Goal: Task Accomplishment & Management: Understand process/instructions

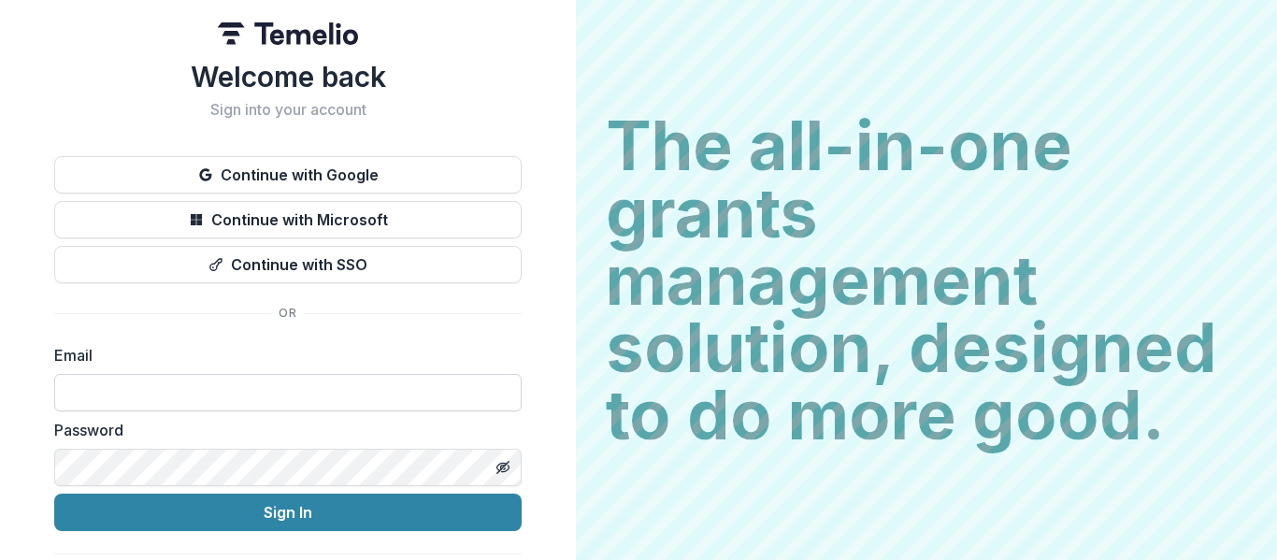
click at [263, 403] on input at bounding box center [287, 392] width 467 height 37
type input "**********"
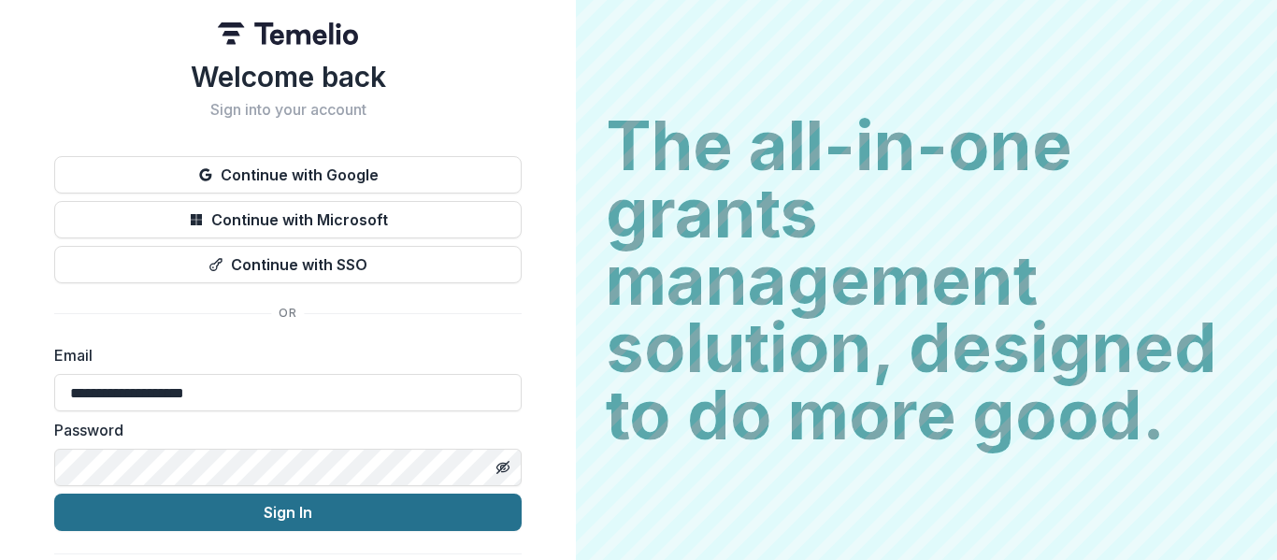
click at [280, 518] on button "Sign In" at bounding box center [287, 511] width 467 height 37
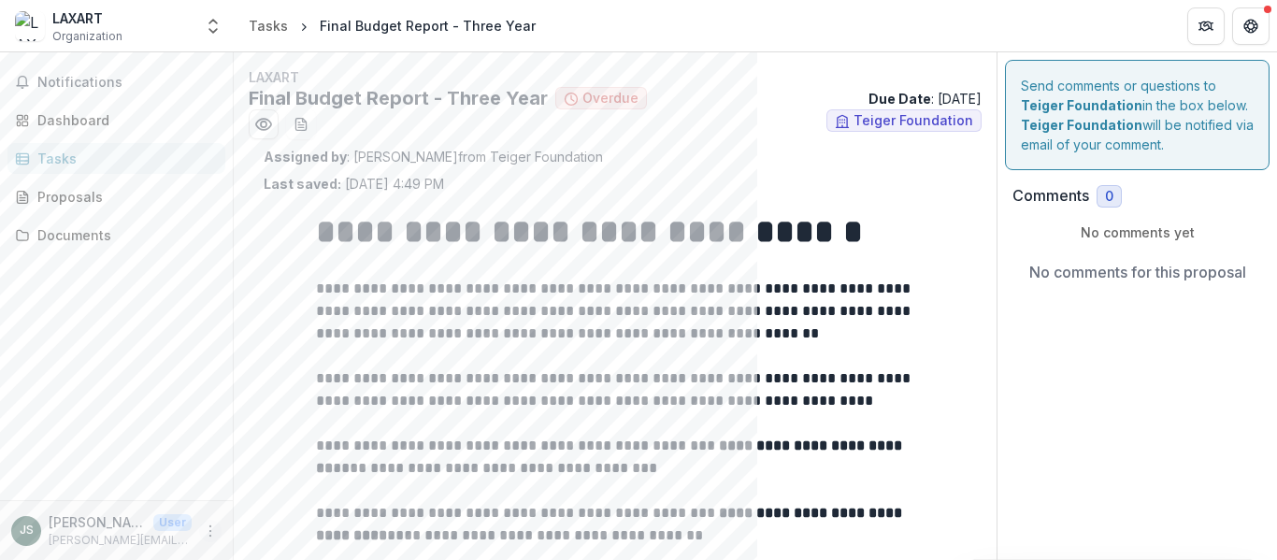
click at [210, 526] on circle "More" at bounding box center [210, 525] width 1 height 1
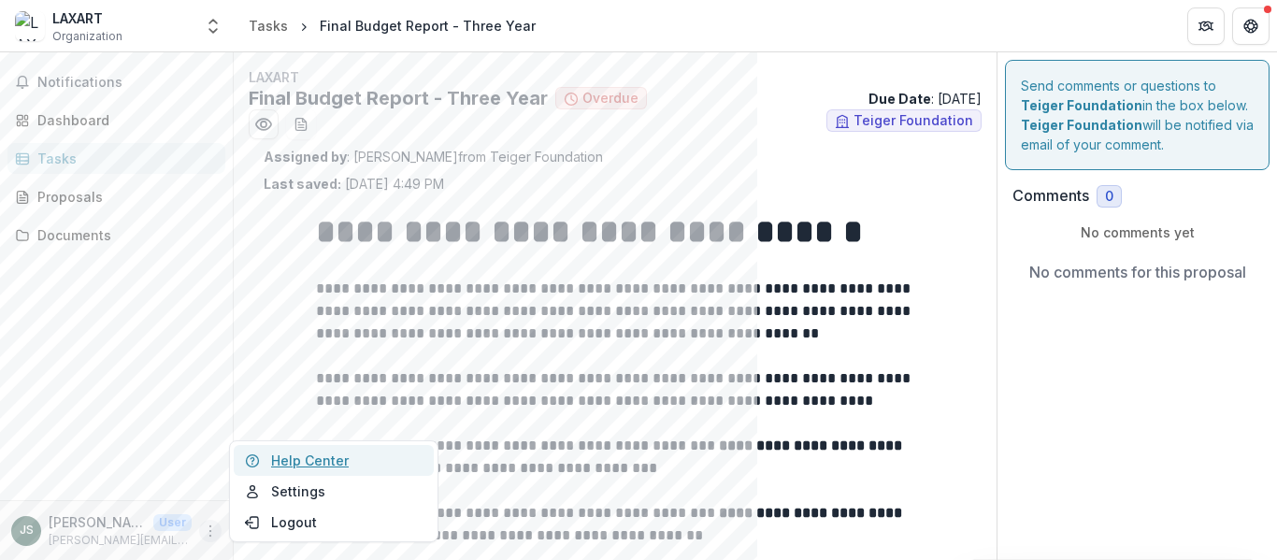
click at [326, 464] on link "Help Center" at bounding box center [334, 460] width 200 height 31
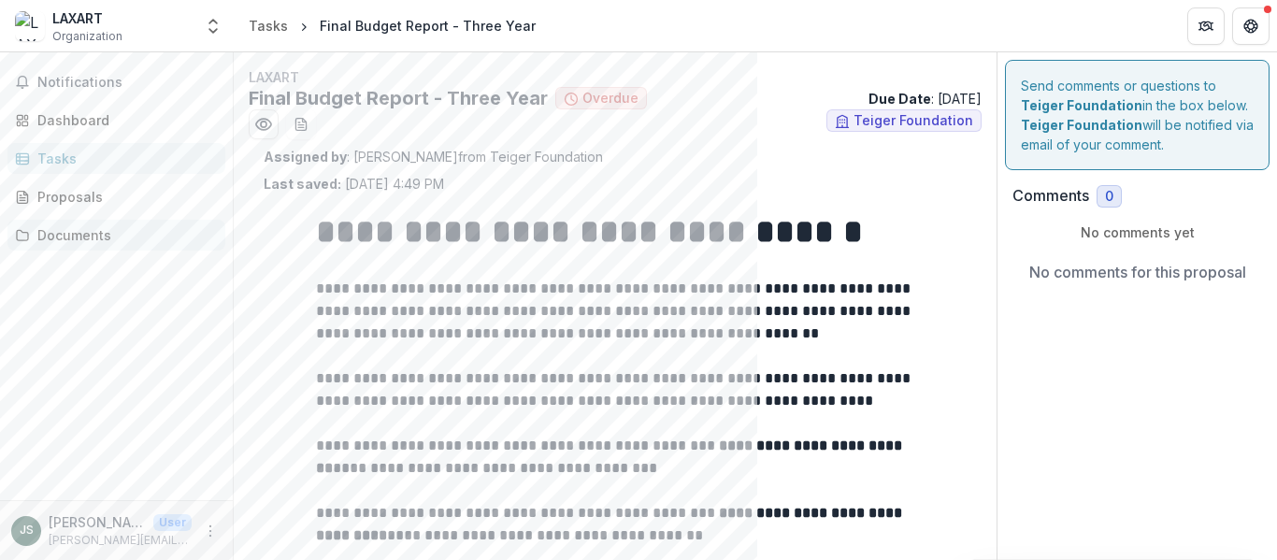
click at [73, 227] on div "Documents" at bounding box center [123, 235] width 173 height 20
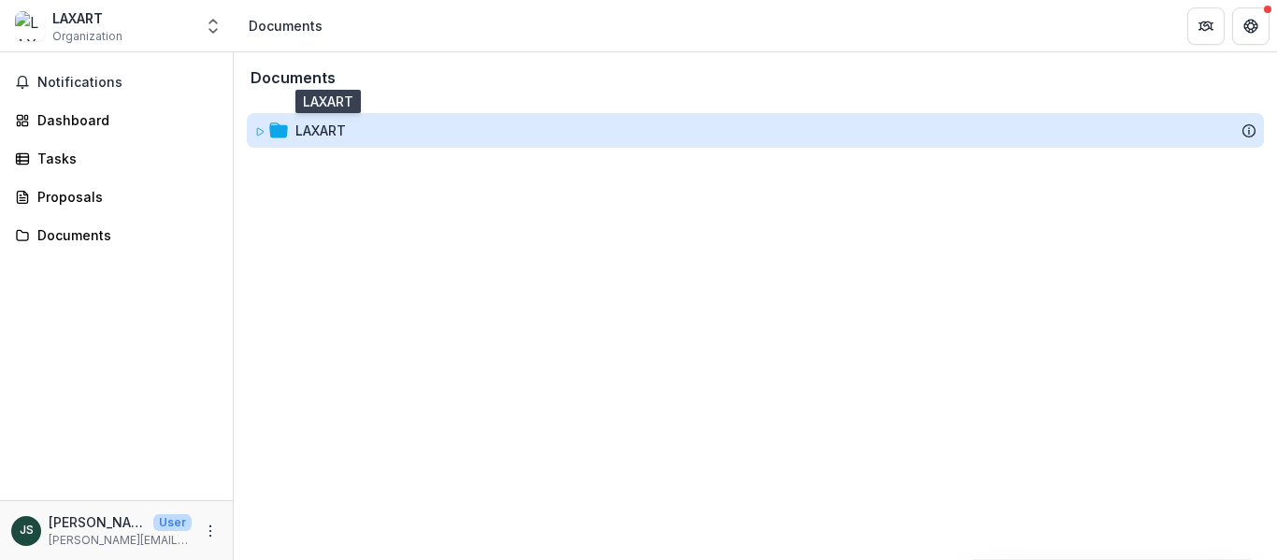
click at [336, 136] on div "LAXART" at bounding box center [320, 131] width 50 height 20
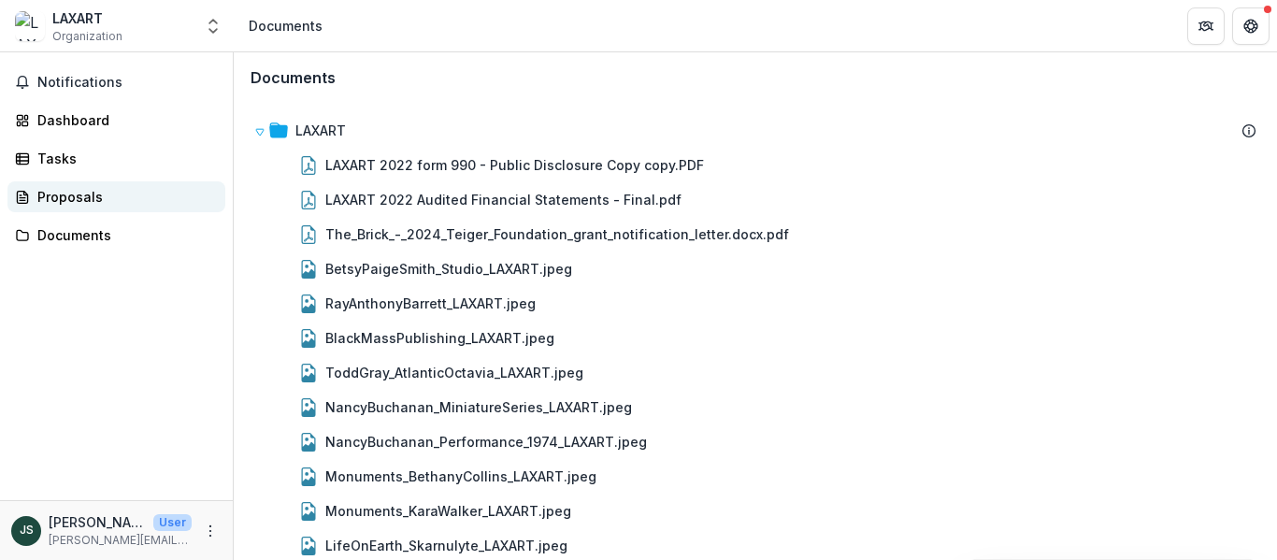
click at [84, 203] on div "Proposals" at bounding box center [123, 197] width 173 height 20
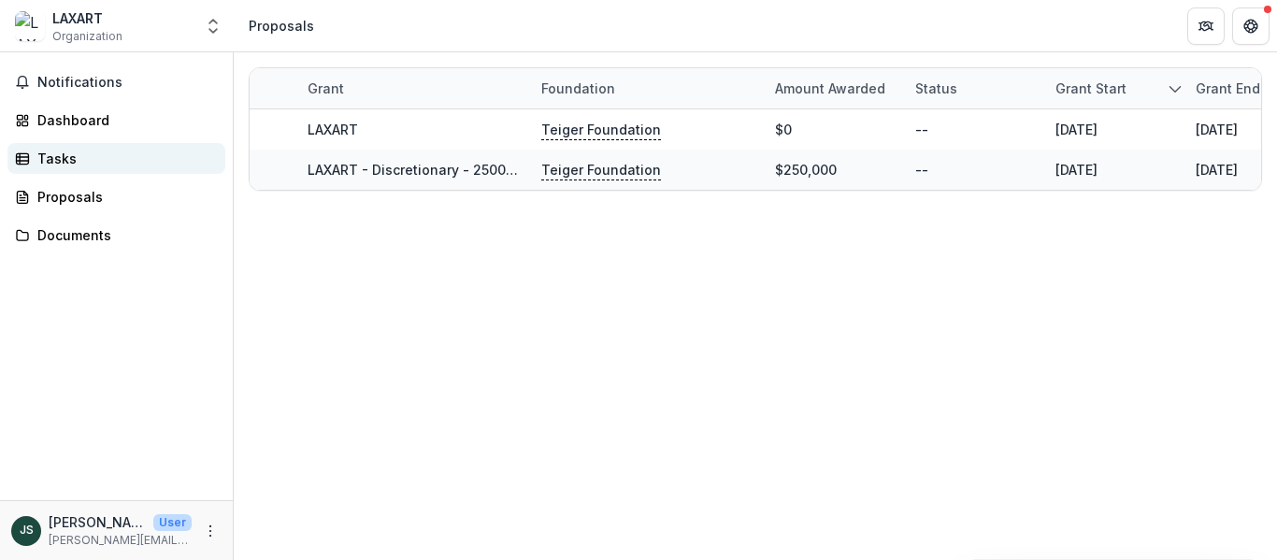
click at [67, 158] on div "Tasks" at bounding box center [123, 159] width 173 height 20
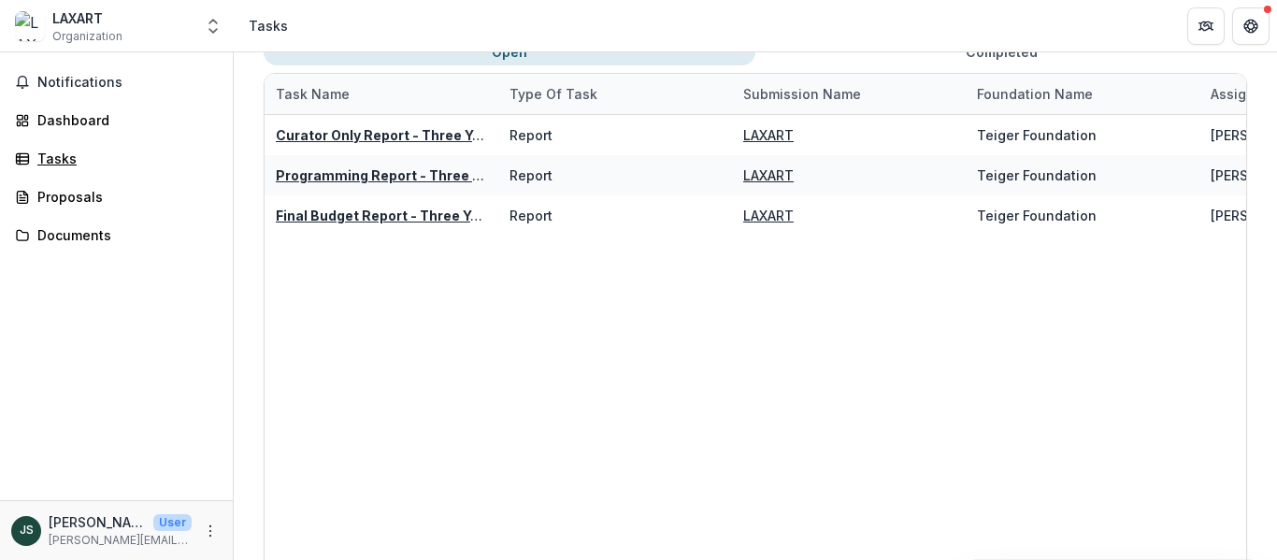
scroll to position [1, 0]
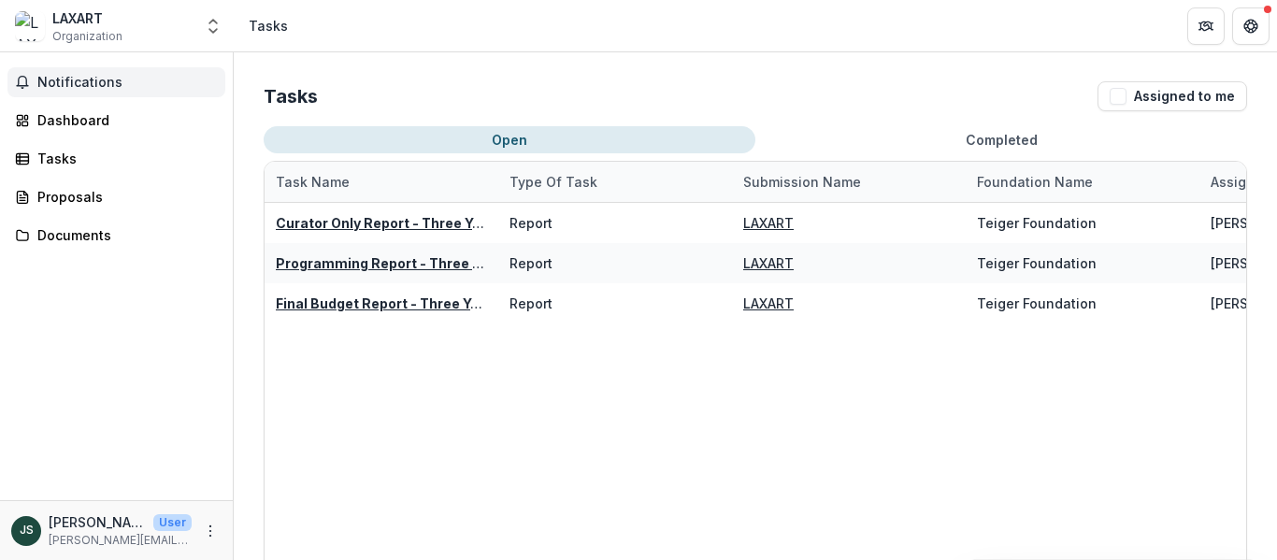
click at [75, 87] on span "Notifications" at bounding box center [127, 83] width 180 height 16
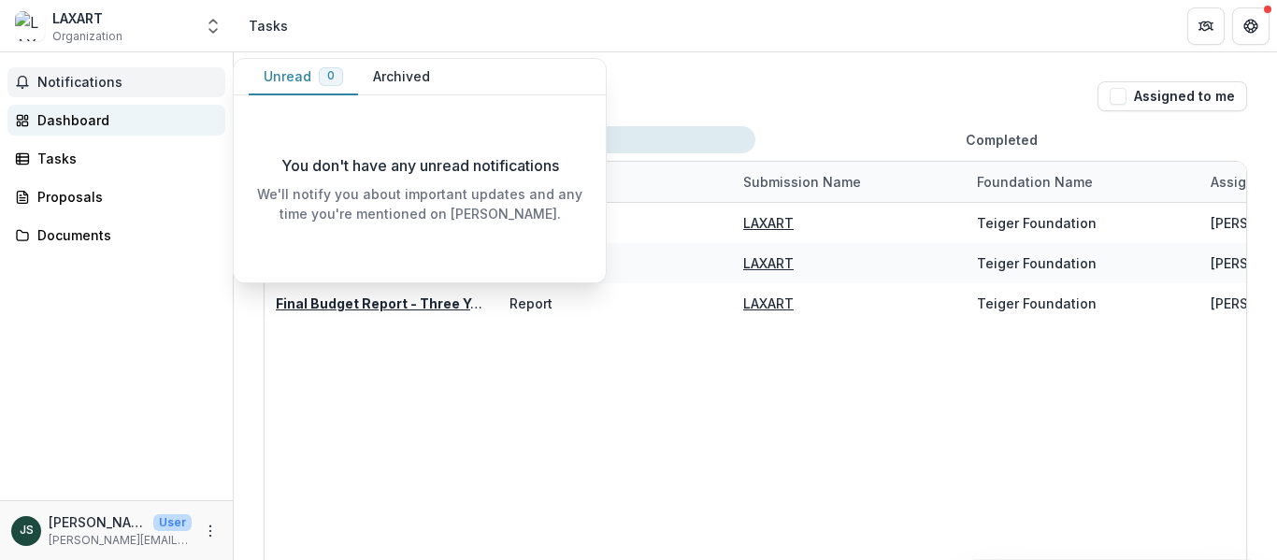
click at [93, 120] on div "Dashboard" at bounding box center [123, 120] width 173 height 20
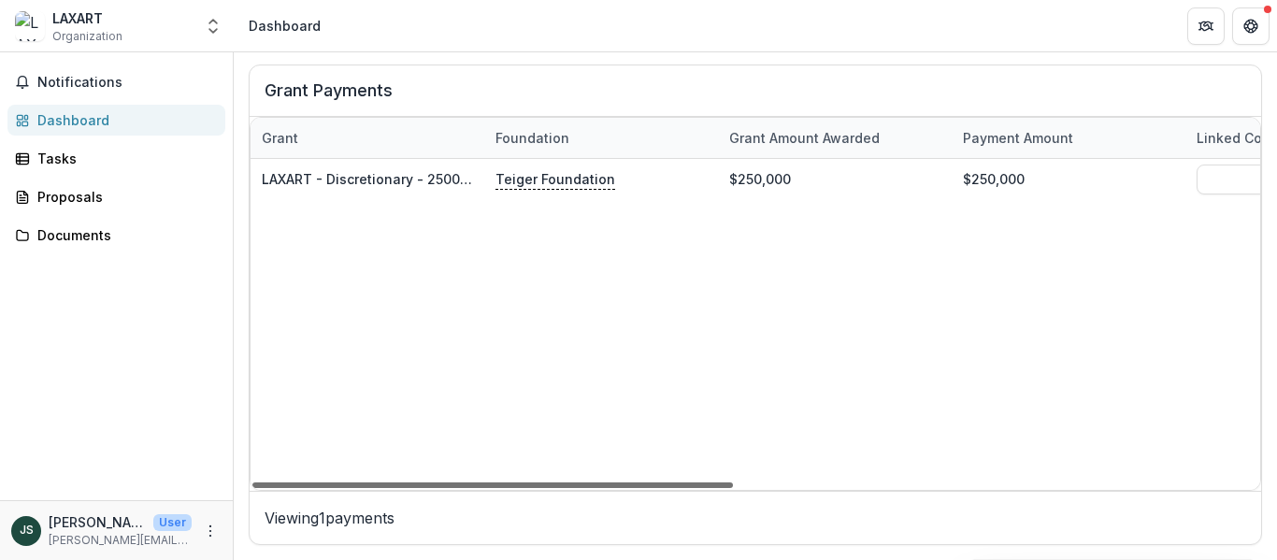
drag, startPoint x: 687, startPoint y: 479, endPoint x: 576, endPoint y: 479, distance: 111.2
click at [576, 482] on div at bounding box center [492, 485] width 480 height 6
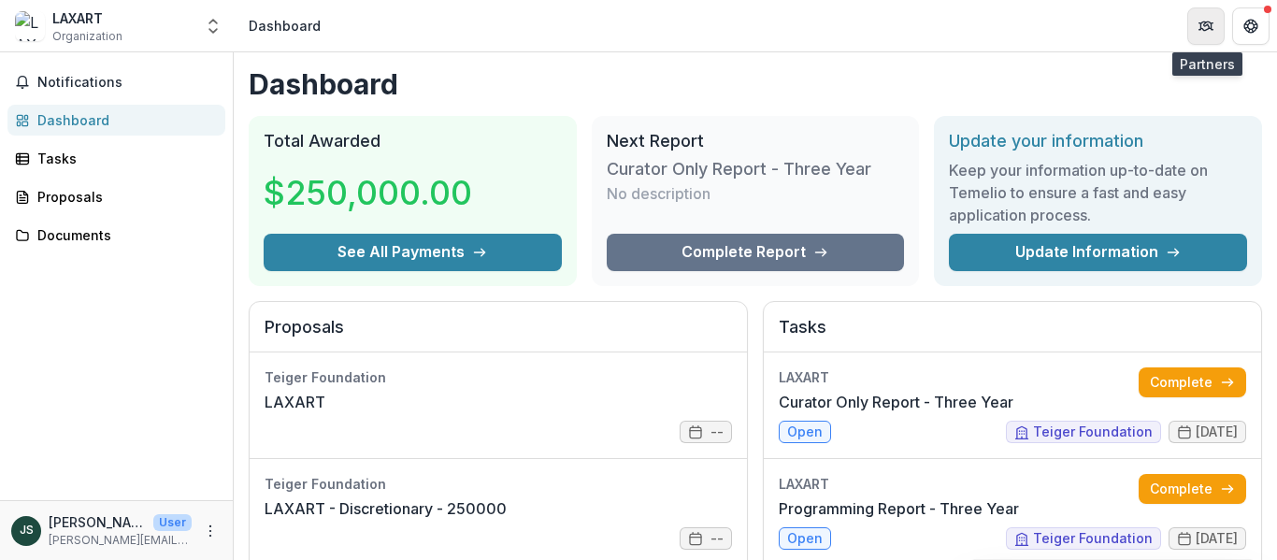
click at [1202, 29] on icon "Partners" at bounding box center [1204, 27] width 8 height 6
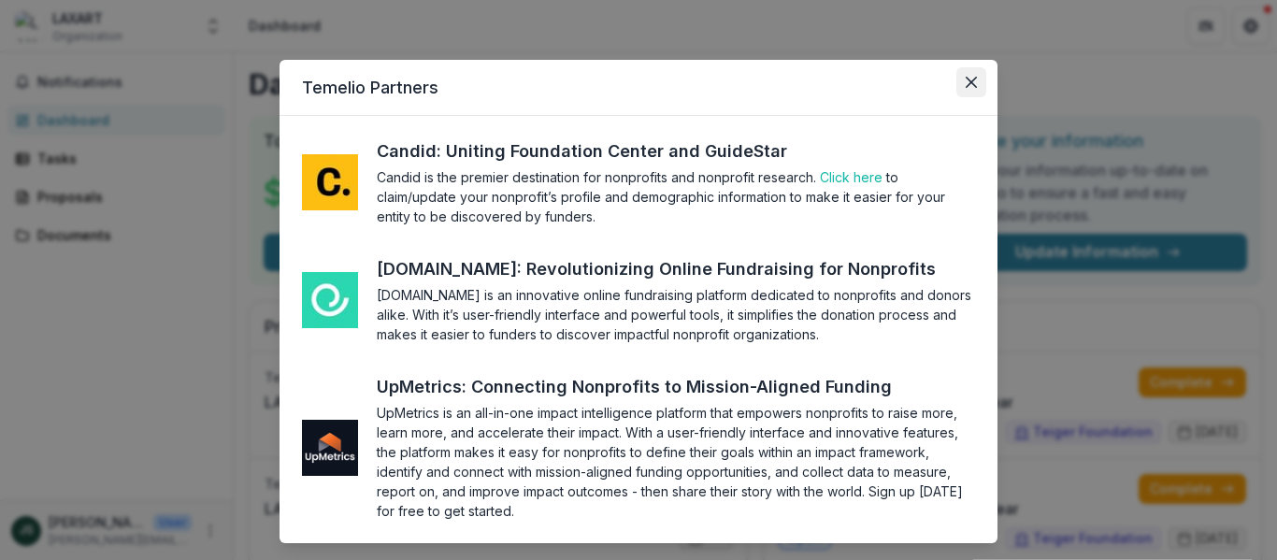
click at [971, 91] on button "Close" at bounding box center [971, 82] width 30 height 30
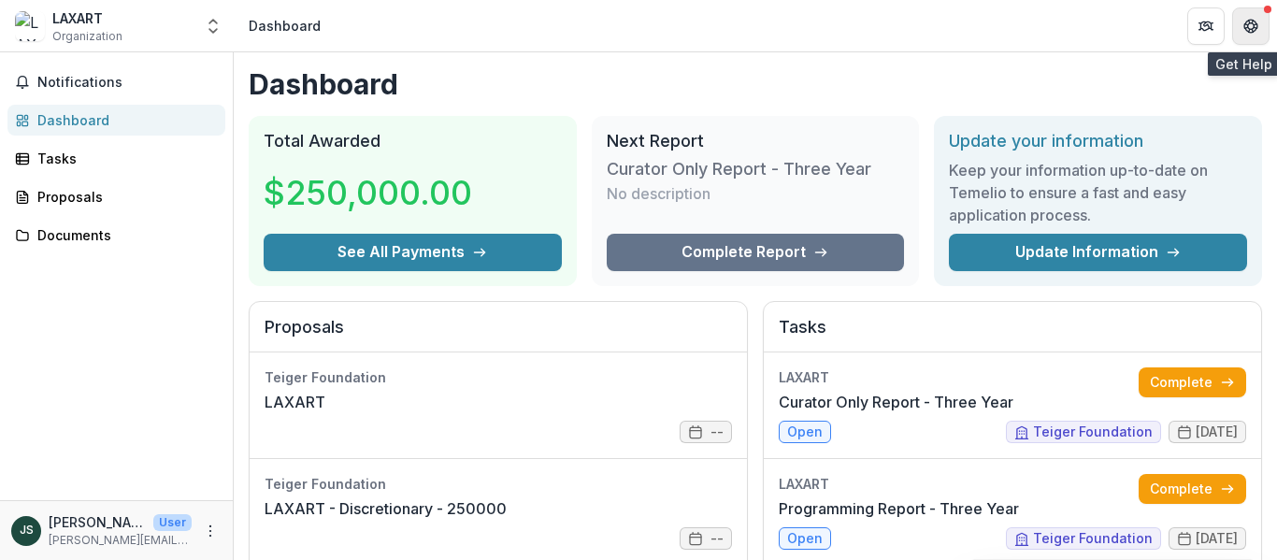
click at [1258, 26] on button "Get Help" at bounding box center [1250, 25] width 37 height 37
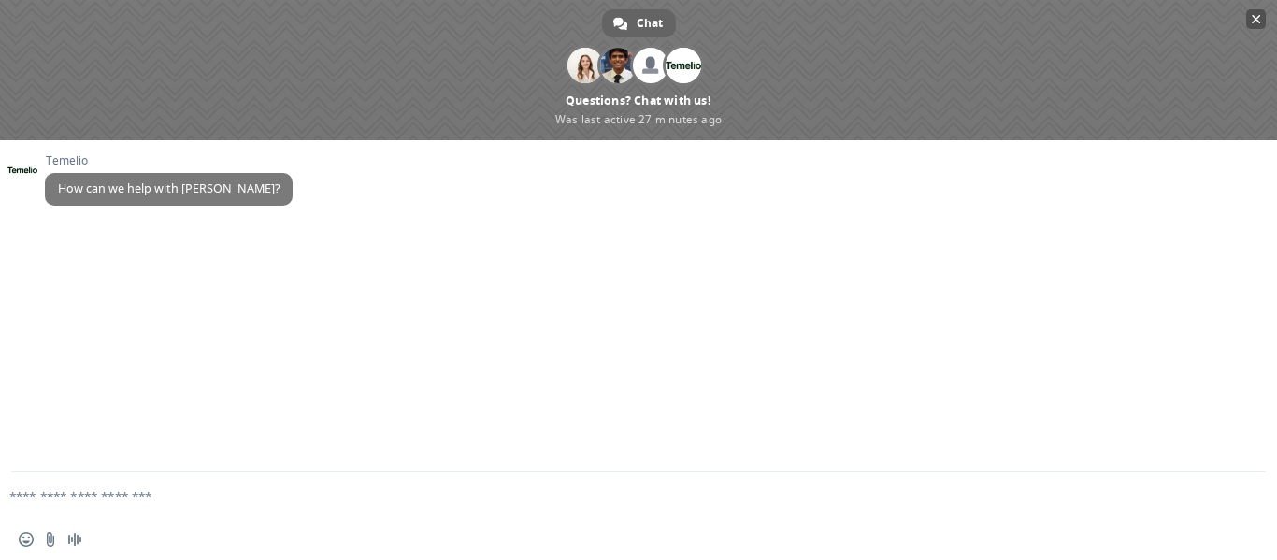
click at [1259, 18] on span "Close chat" at bounding box center [1255, 19] width 9 height 9
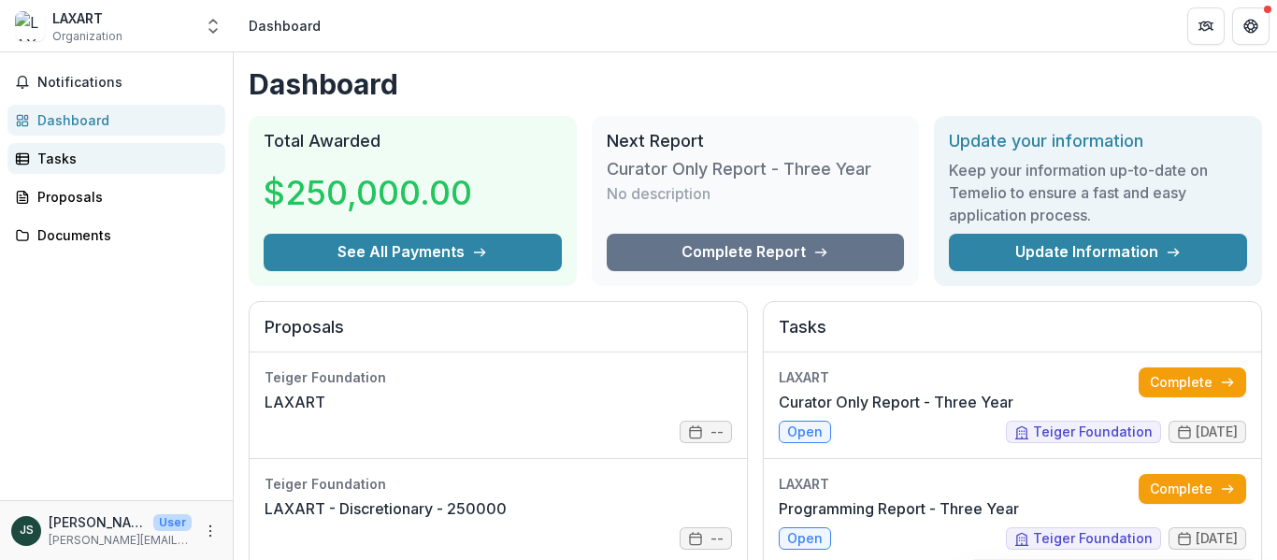
click at [56, 161] on div "Tasks" at bounding box center [123, 159] width 173 height 20
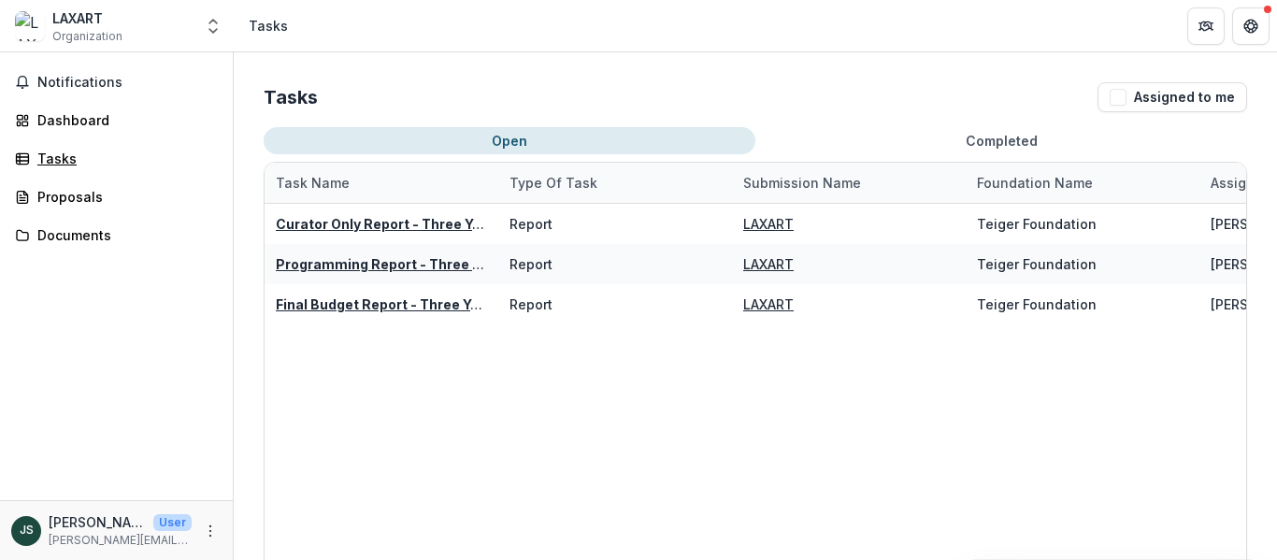
scroll to position [93, 0]
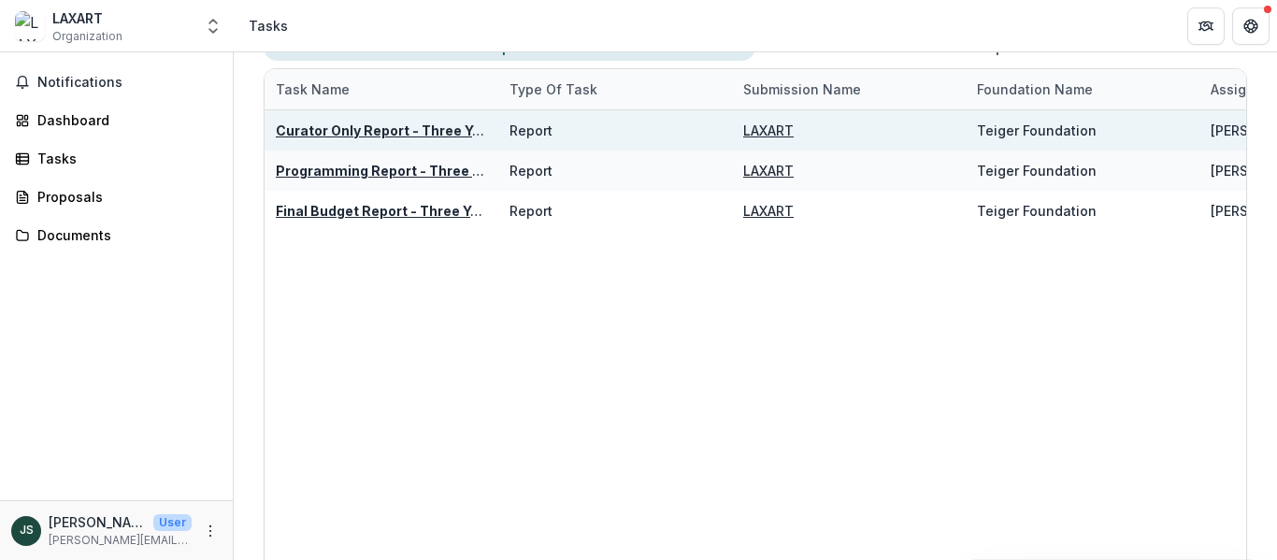
click at [363, 130] on u "Curator Only Report - Three Year" at bounding box center [385, 130] width 219 height 16
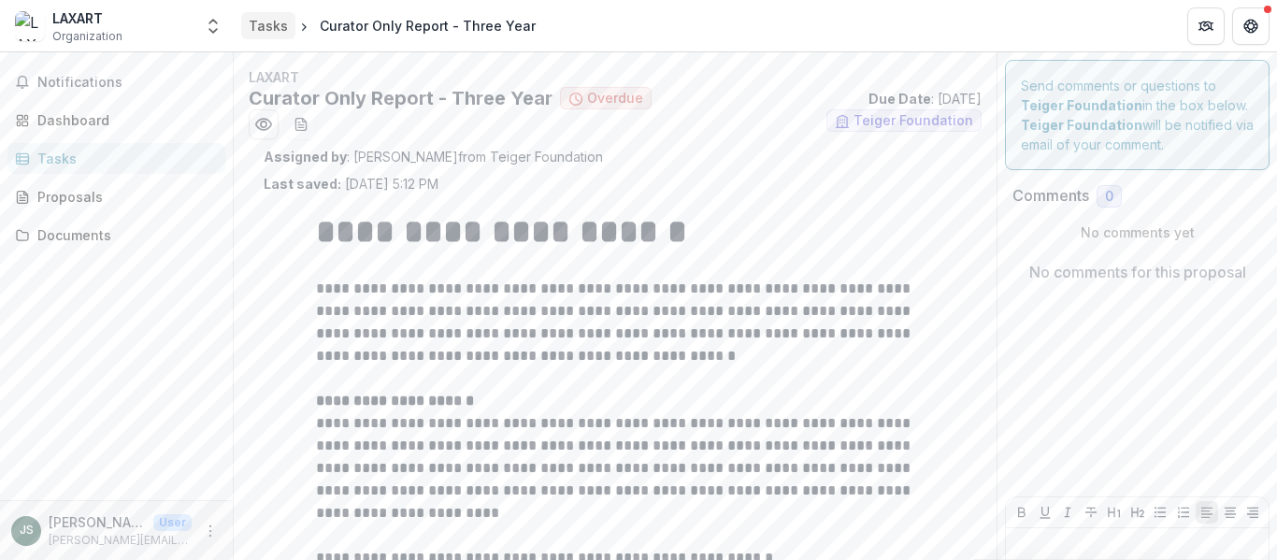
click at [279, 31] on div "Tasks" at bounding box center [268, 26] width 39 height 20
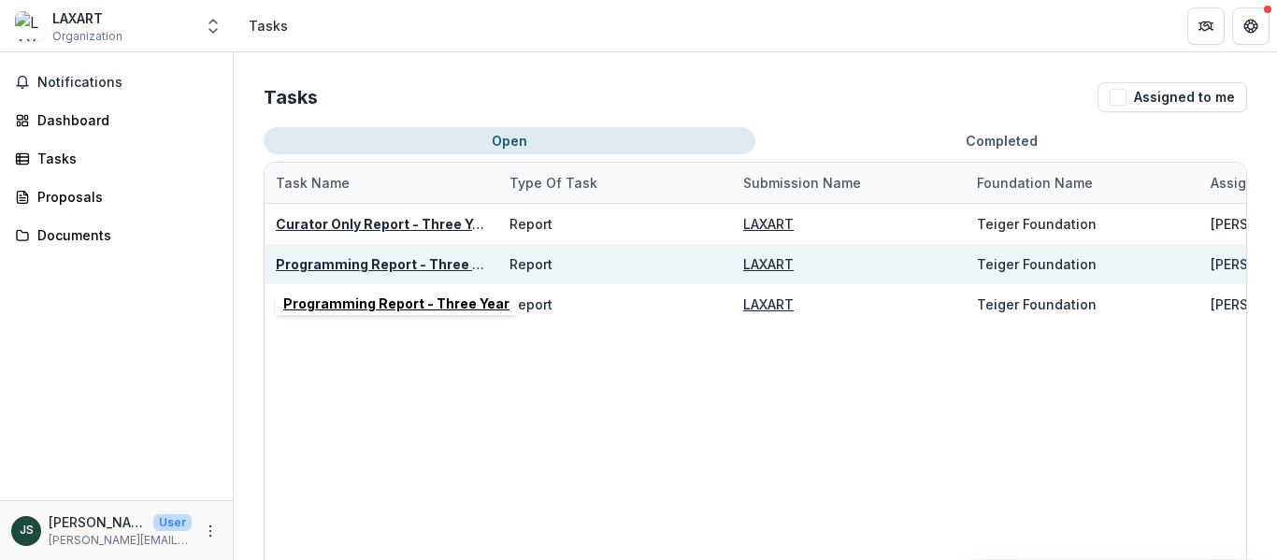
click at [366, 260] on u "Programming Report - Three Year" at bounding box center [389, 264] width 226 height 16
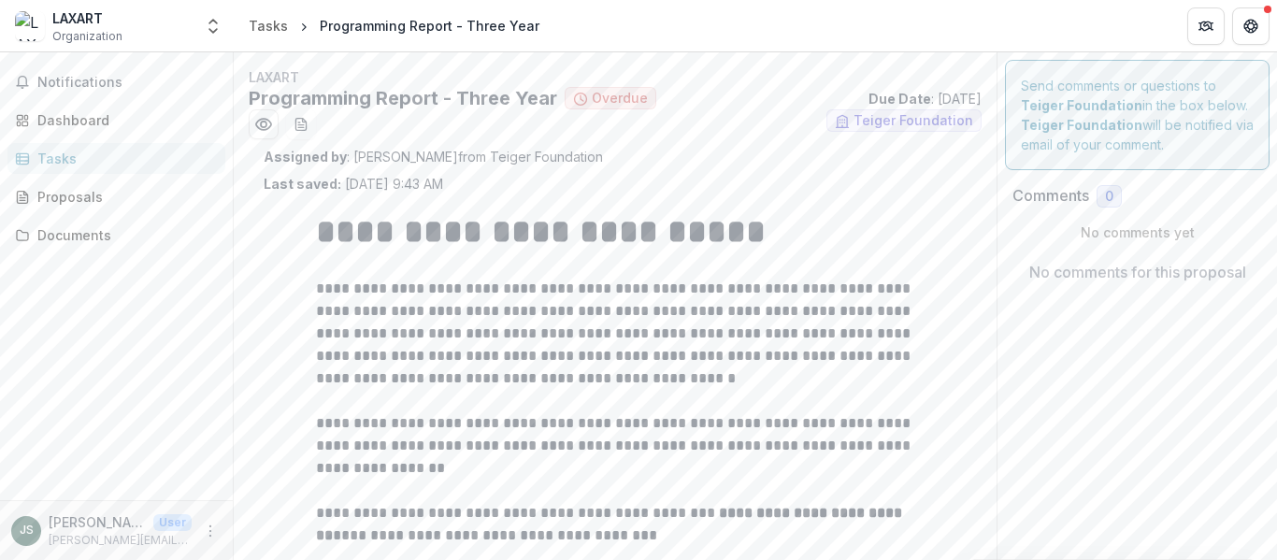
click at [57, 155] on div "Tasks" at bounding box center [123, 159] width 173 height 20
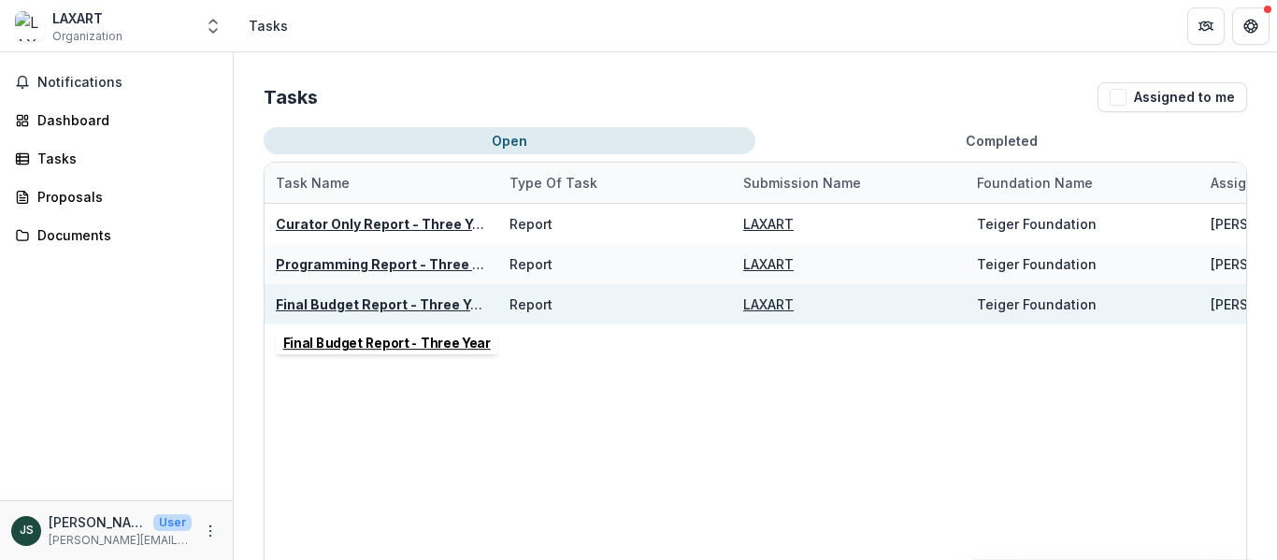
click at [383, 306] on u "Final Budget Report - Three Year" at bounding box center [384, 304] width 217 height 16
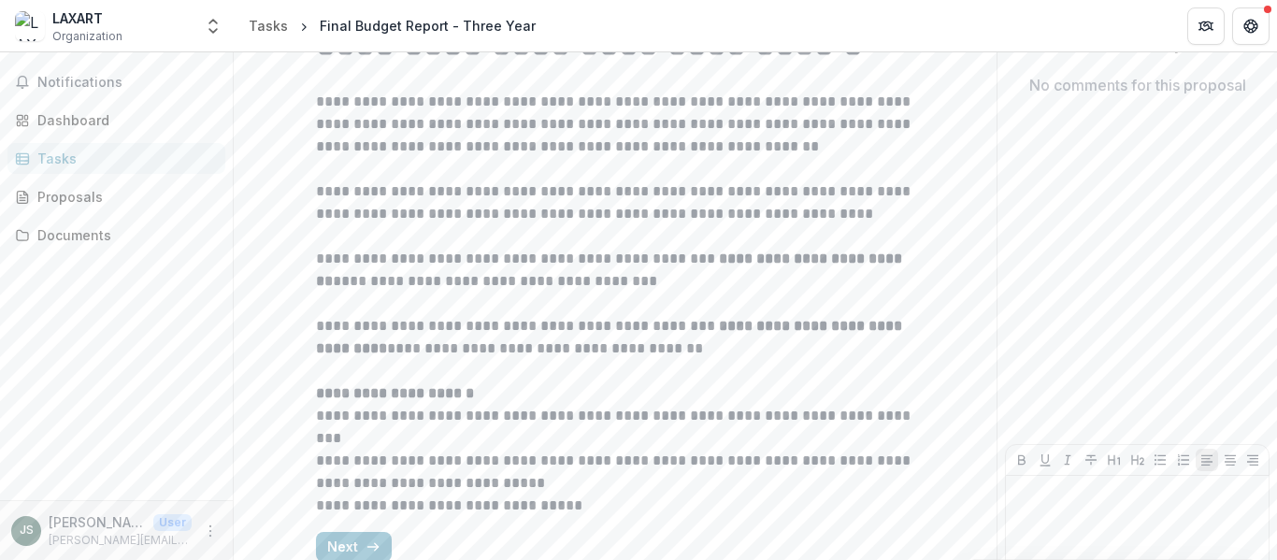
scroll to position [272, 0]
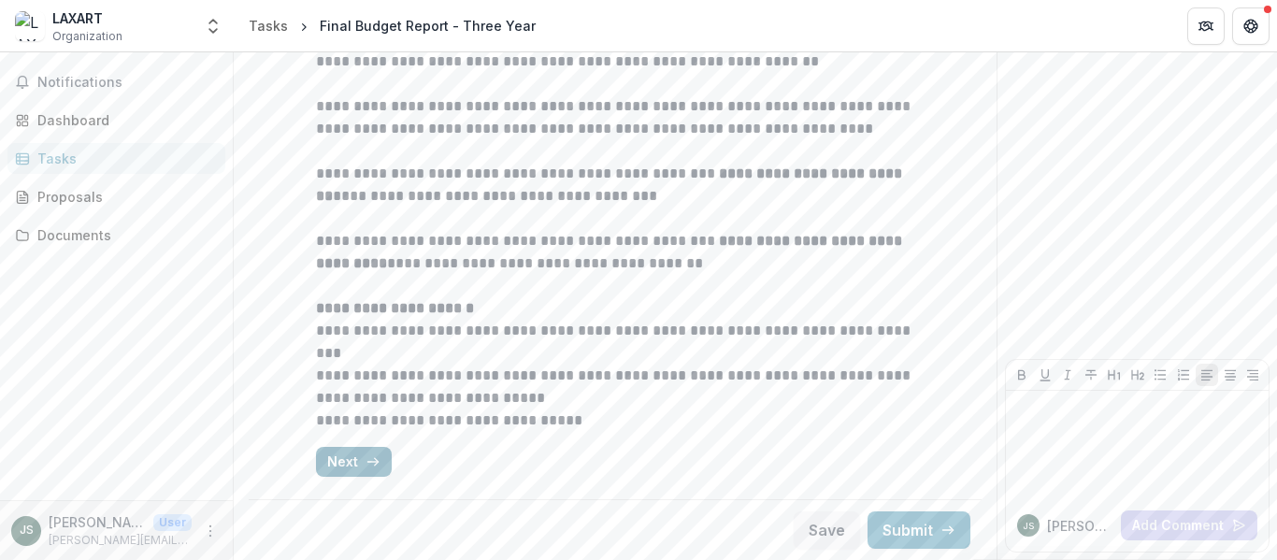
click at [335, 460] on button "Next" at bounding box center [354, 462] width 76 height 30
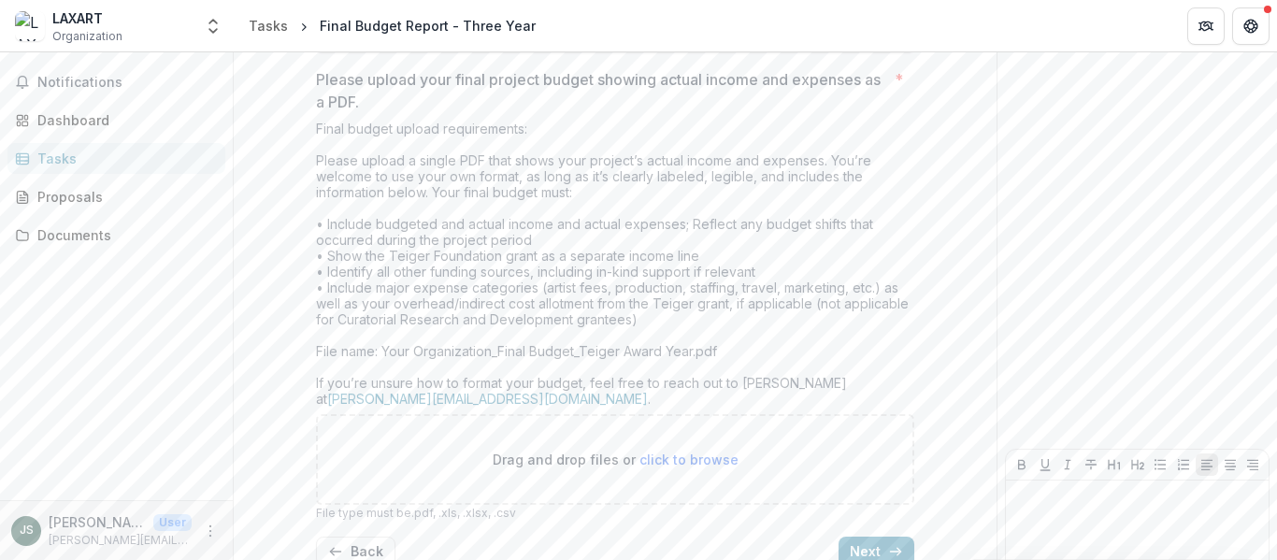
scroll to position [650, 0]
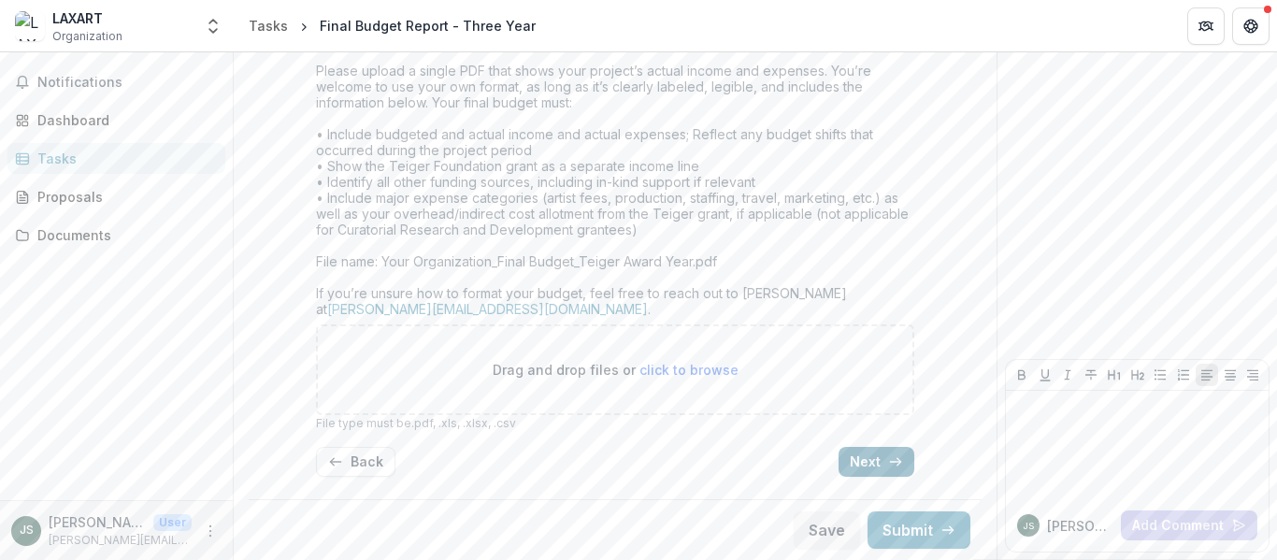
click at [871, 466] on button "Next" at bounding box center [876, 462] width 76 height 30
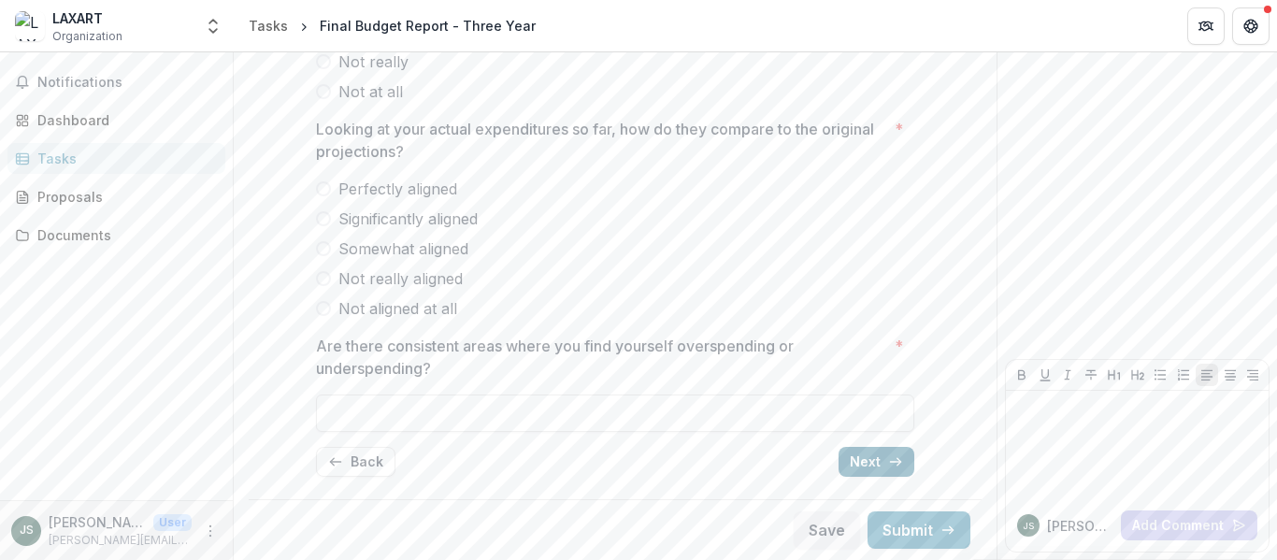
scroll to position [347, 0]
click at [871, 466] on button "Next" at bounding box center [876, 462] width 76 height 30
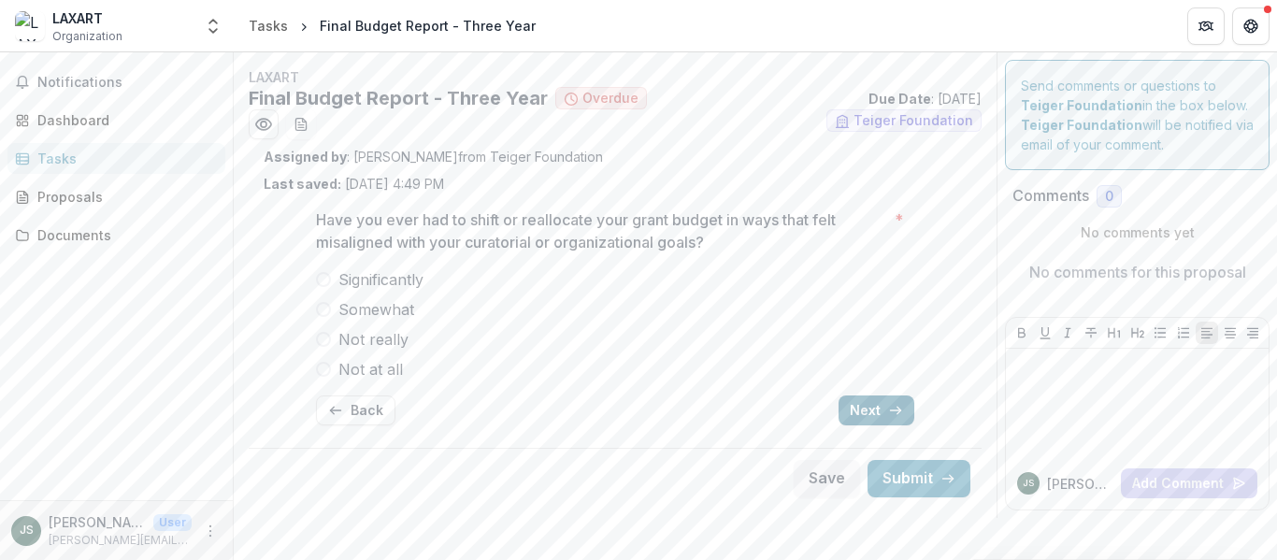
scroll to position [0, 0]
click at [863, 414] on button "Next" at bounding box center [876, 410] width 76 height 30
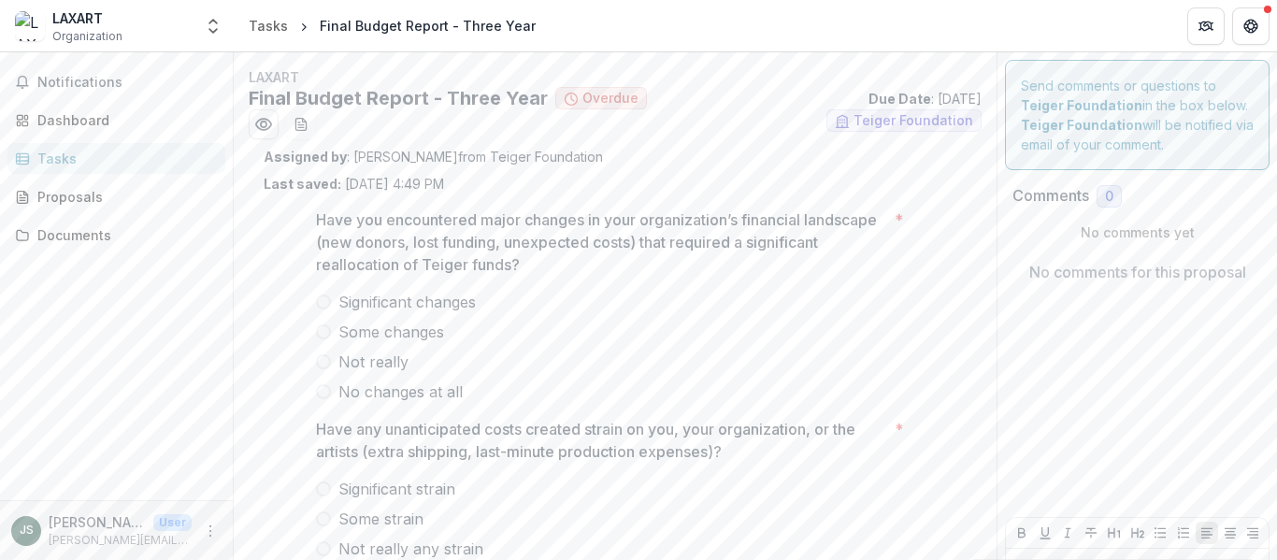
scroll to position [158, 0]
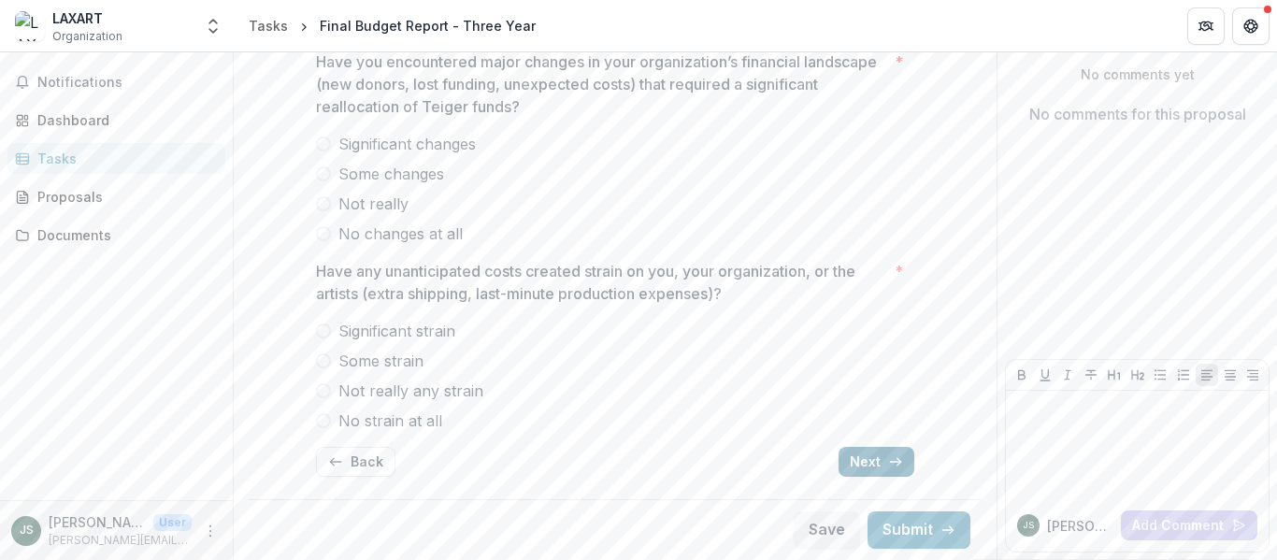
click at [874, 452] on button "Next" at bounding box center [876, 462] width 76 height 30
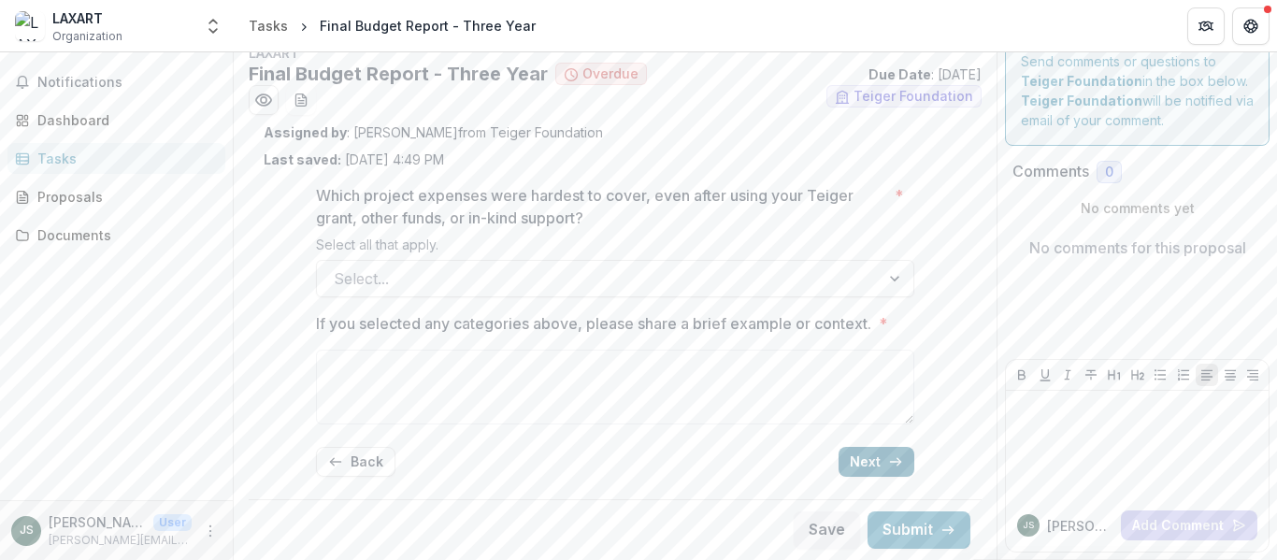
click at [859, 466] on button "Next" at bounding box center [876, 462] width 76 height 30
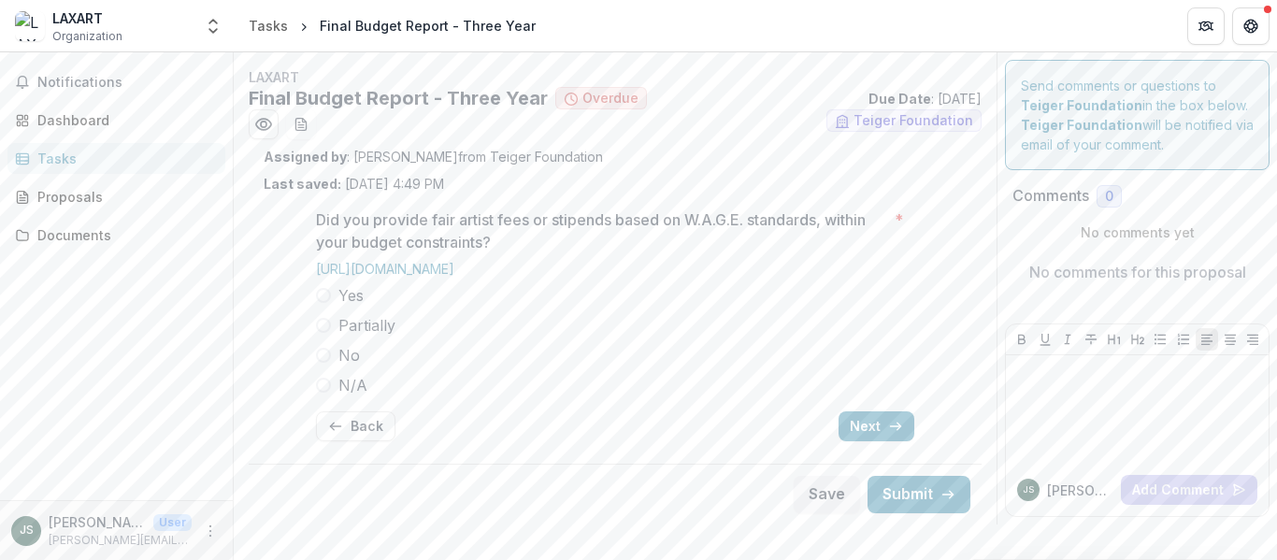
scroll to position [0, 0]
click at [849, 421] on button "Next" at bounding box center [876, 426] width 76 height 30
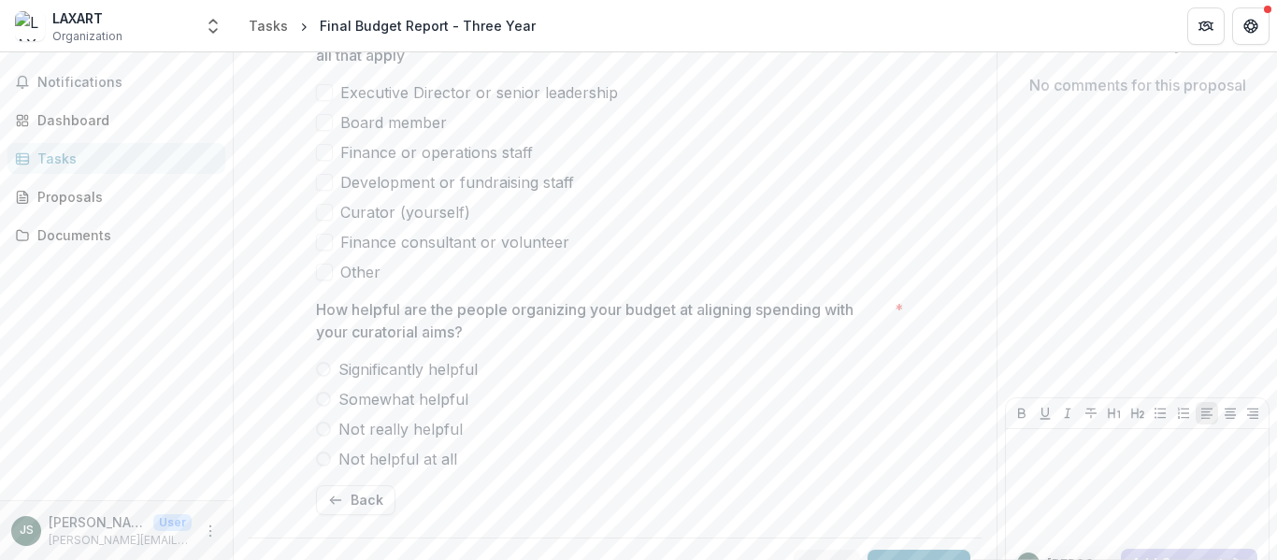
scroll to position [225, 0]
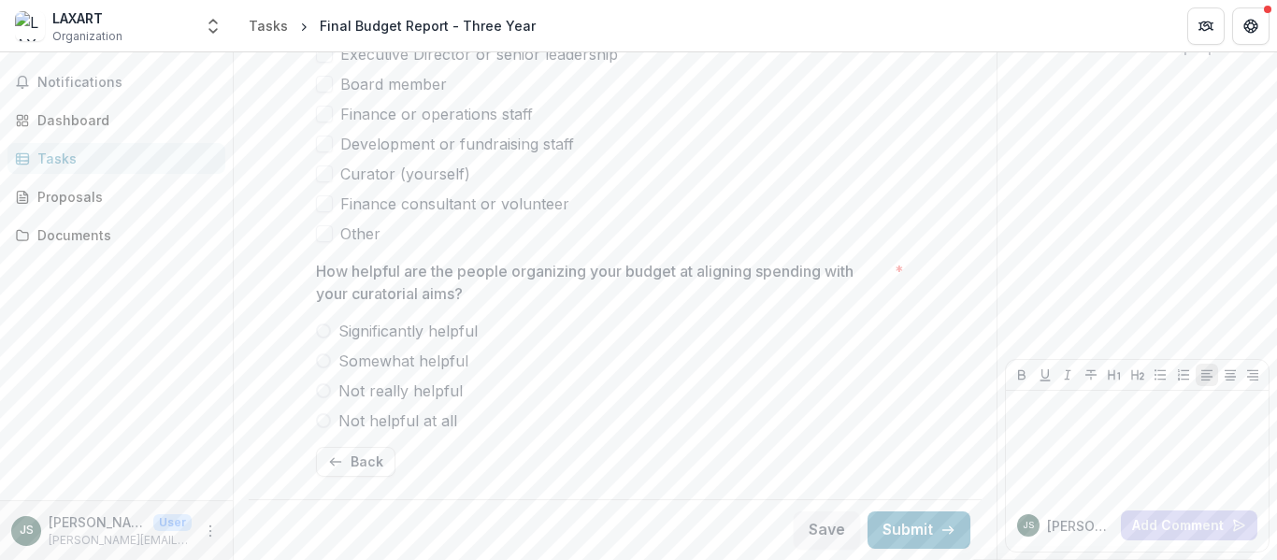
click at [51, 164] on div "Tasks" at bounding box center [123, 159] width 173 height 20
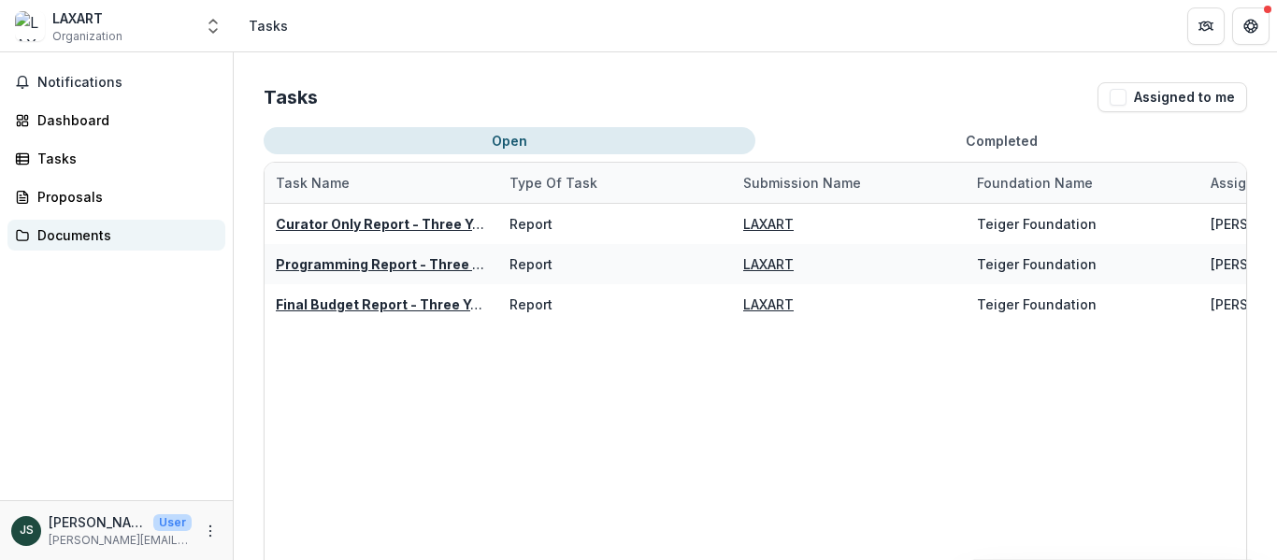
click at [56, 233] on div "Documents" at bounding box center [123, 235] width 173 height 20
